Goal: Task Accomplishment & Management: Manage account settings

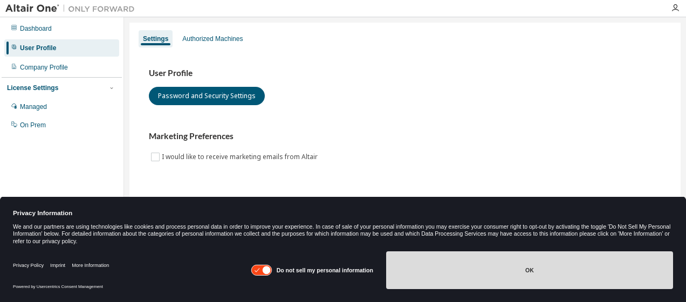
click at [448, 269] on button "OK" at bounding box center [529, 270] width 287 height 38
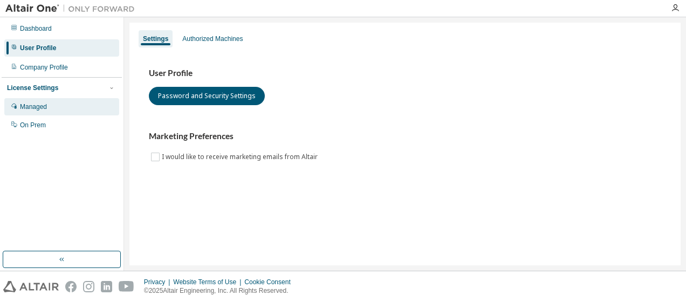
click at [56, 111] on div "Managed" at bounding box center [61, 106] width 115 height 17
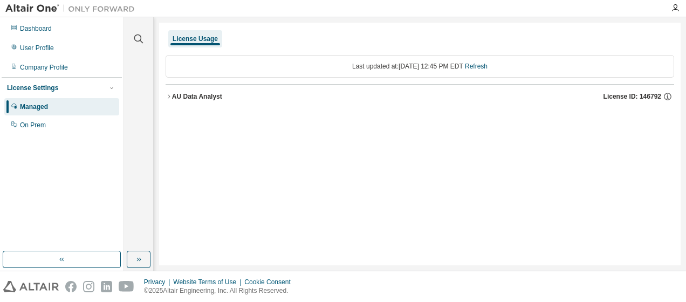
click at [170, 94] on icon "button" at bounding box center [169, 96] width 6 height 6
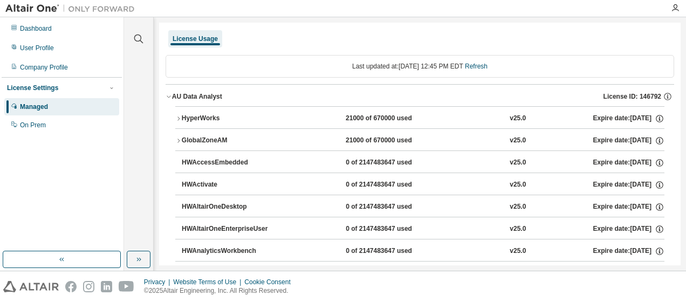
click at [169, 96] on icon "button" at bounding box center [169, 96] width 6 height 6
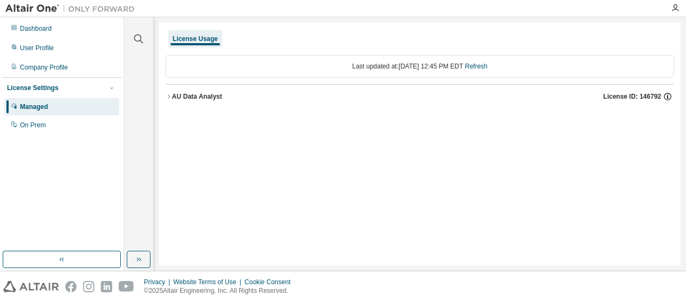
click at [666, 96] on icon "button" at bounding box center [668, 97] width 10 height 10
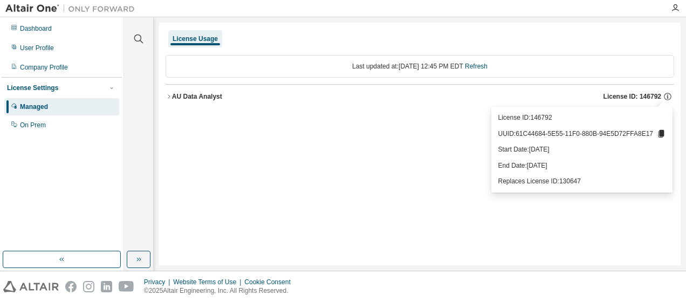
click at [428, 136] on div "License Usage Last updated at: [DATE] 12:45 PM EDT Refresh AU Data Analyst Lice…" at bounding box center [419, 144] width 521 height 243
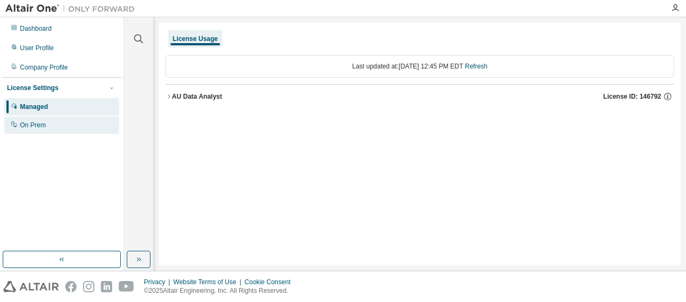
click at [26, 125] on div "On Prem" at bounding box center [33, 125] width 26 height 9
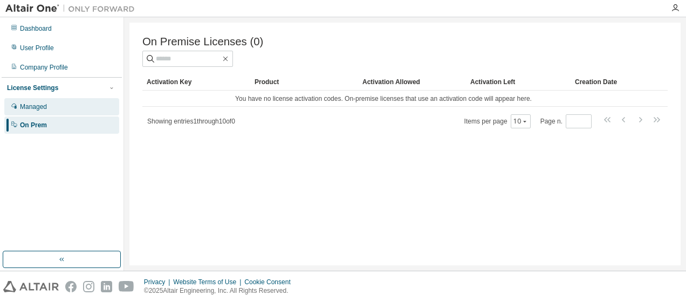
click at [36, 108] on div "Managed" at bounding box center [33, 106] width 27 height 9
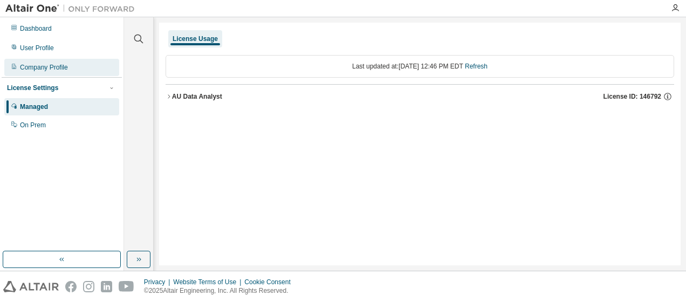
click at [49, 66] on div "Company Profile" at bounding box center [44, 67] width 48 height 9
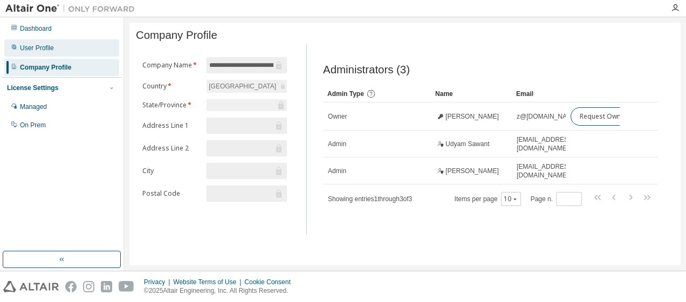
click at [56, 52] on div "User Profile" at bounding box center [61, 47] width 115 height 17
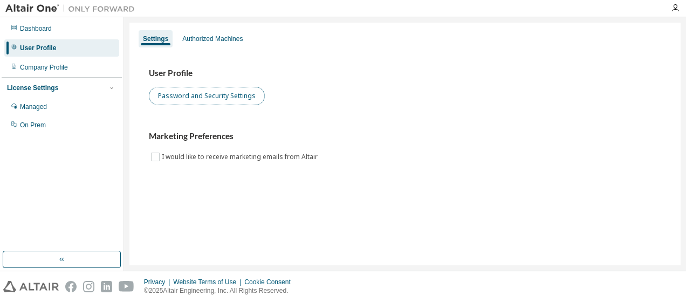
click at [237, 94] on button "Password and Security Settings" at bounding box center [207, 96] width 116 height 18
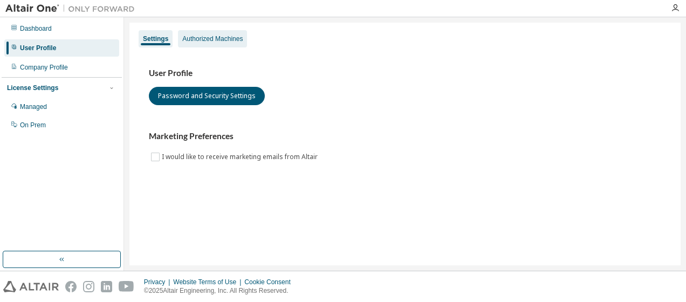
click at [223, 41] on div "Authorized Machines" at bounding box center [212, 39] width 60 height 9
